Goal: Navigation & Orientation: Find specific page/section

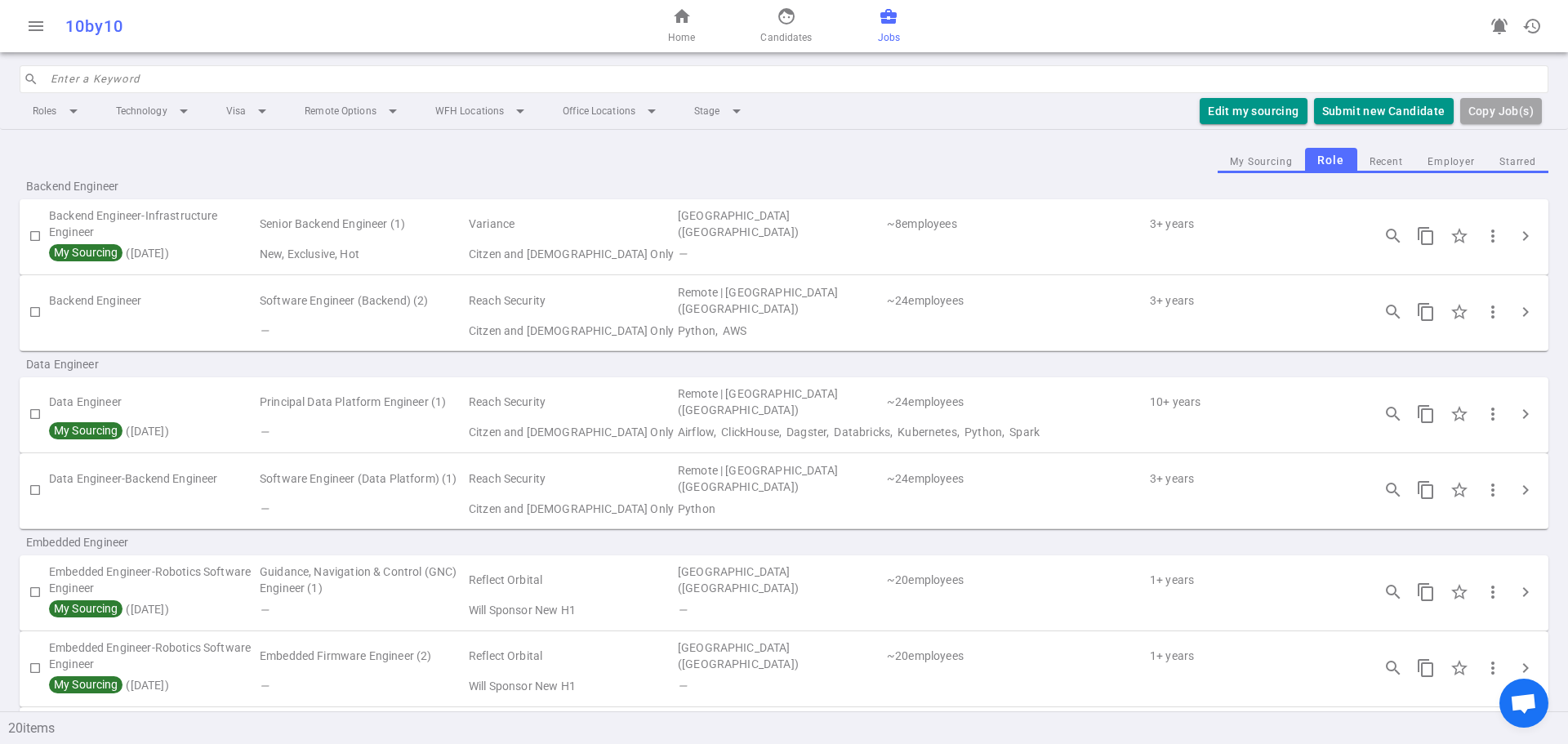
click at [407, 177] on div "Backend Engineer" at bounding box center [784, 186] width 1528 height 26
click at [212, 162] on div "My Sourcing Role Recent Employer Starred" at bounding box center [784, 160] width 1528 height 25
